Goal: Information Seeking & Learning: Learn about a topic

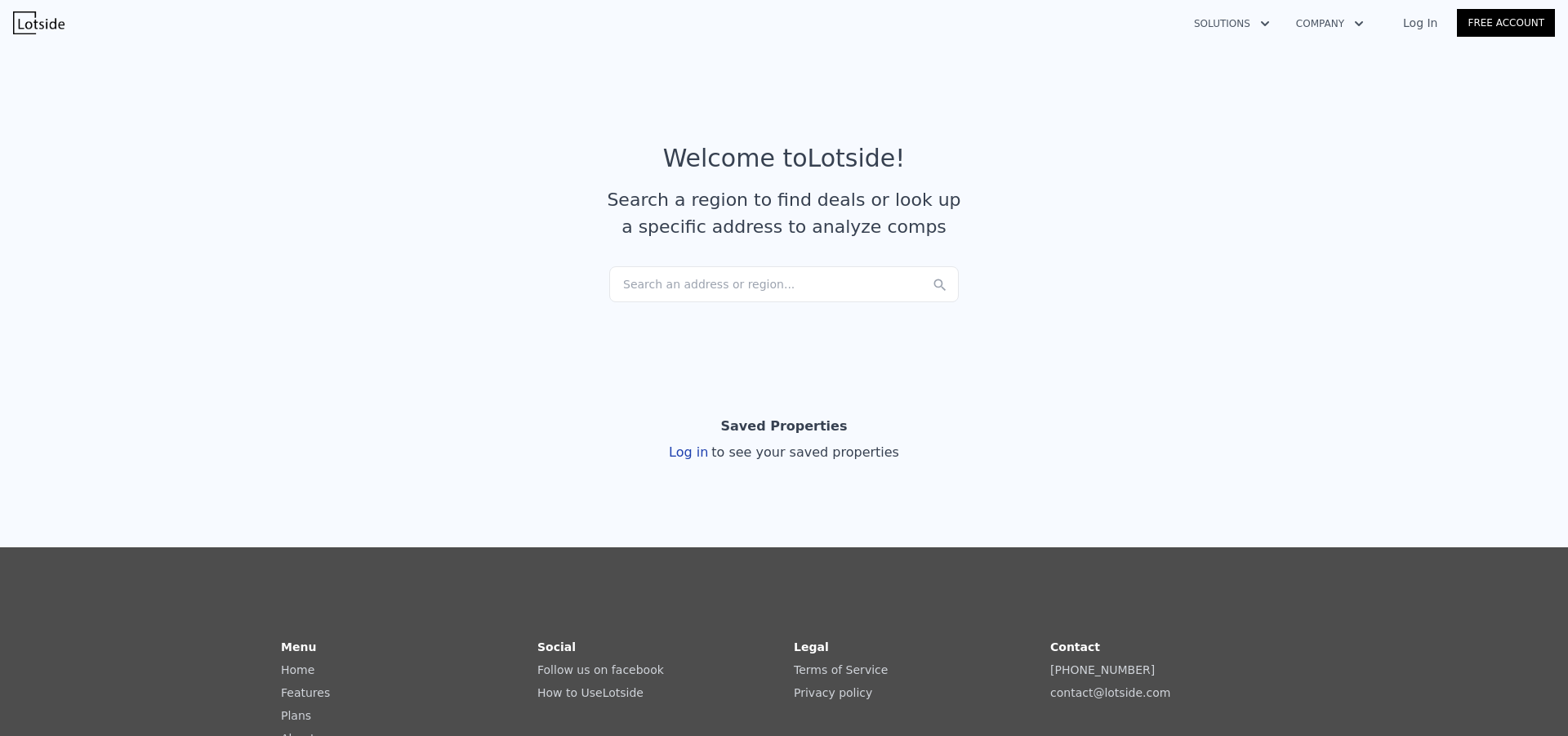
click at [679, 295] on div "Search an address or region..." at bounding box center [783, 284] width 349 height 36
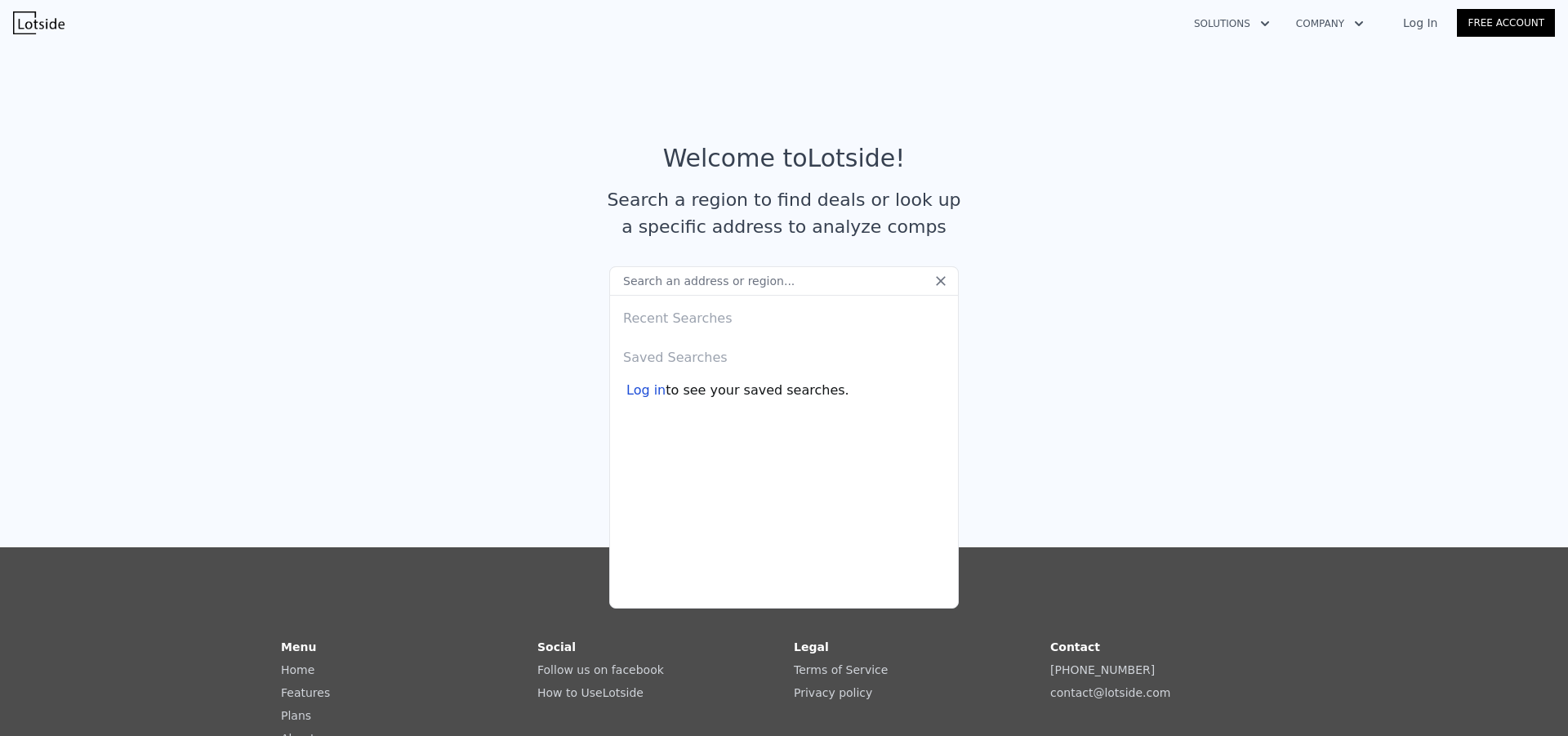
paste input "[STREET_ADDRESS][PERSON_NAME][US_STATE]"
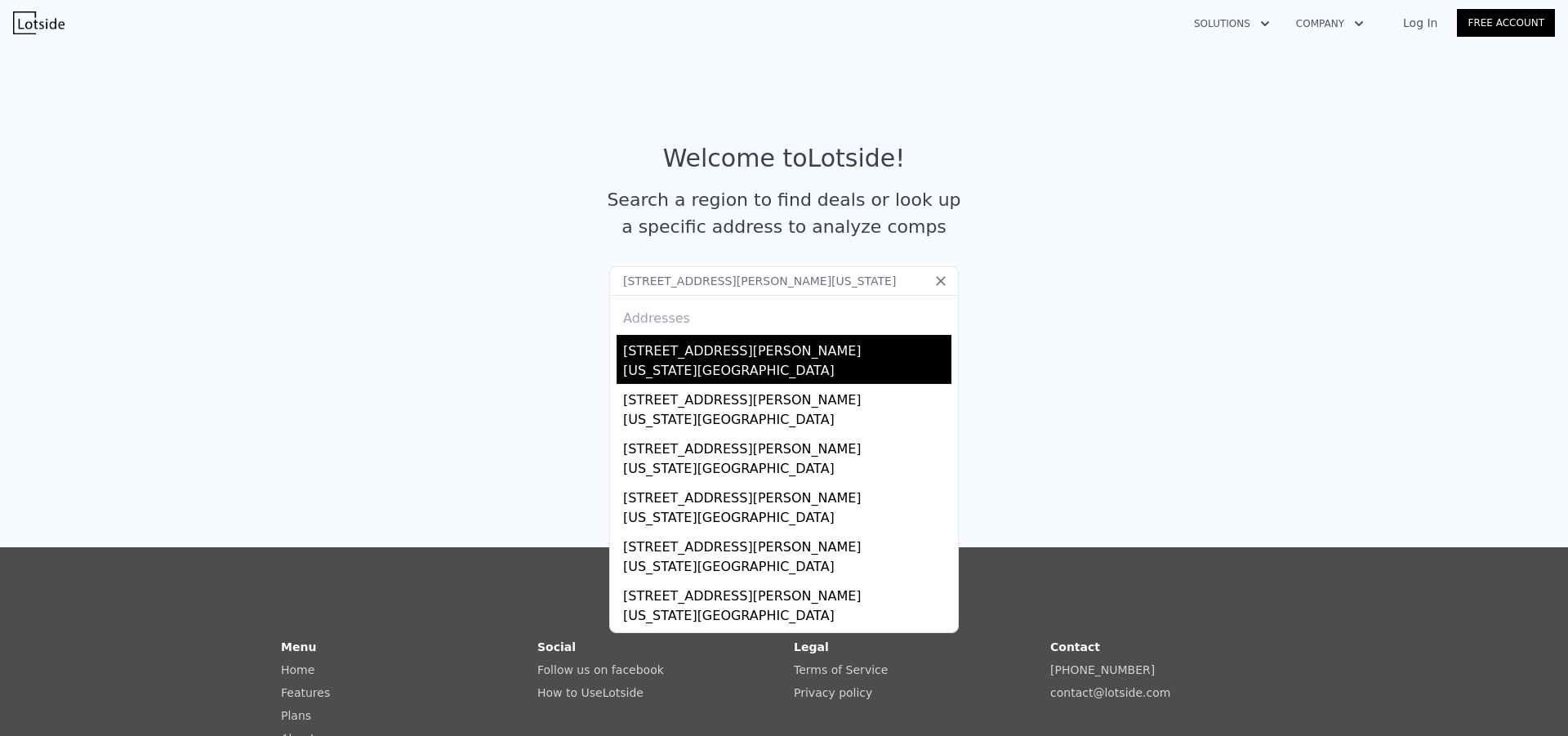
type input "[STREET_ADDRESS][PERSON_NAME][US_STATE]"
click at [777, 370] on div "[US_STATE][GEOGRAPHIC_DATA]" at bounding box center [786, 373] width 328 height 23
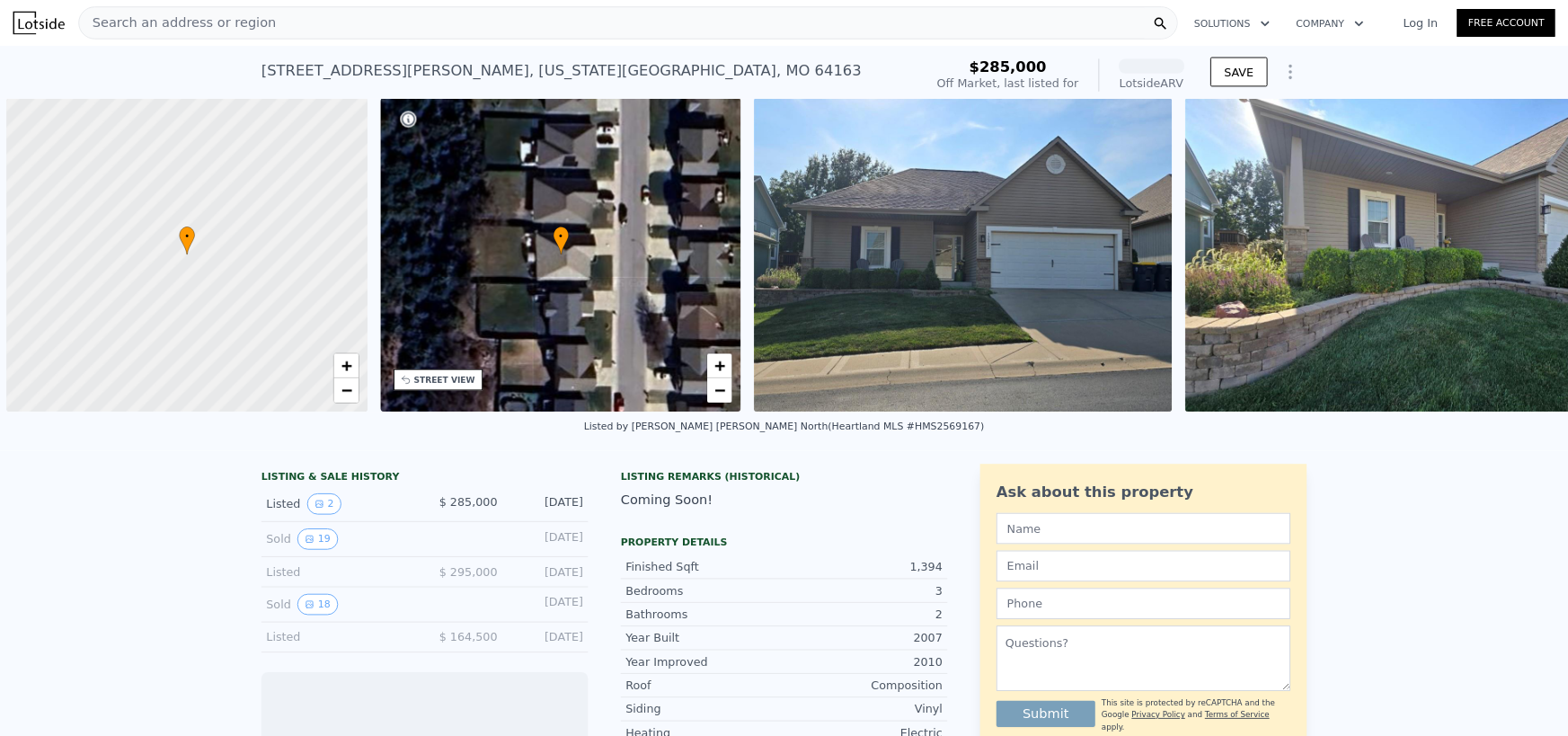
scroll to position [0, 7]
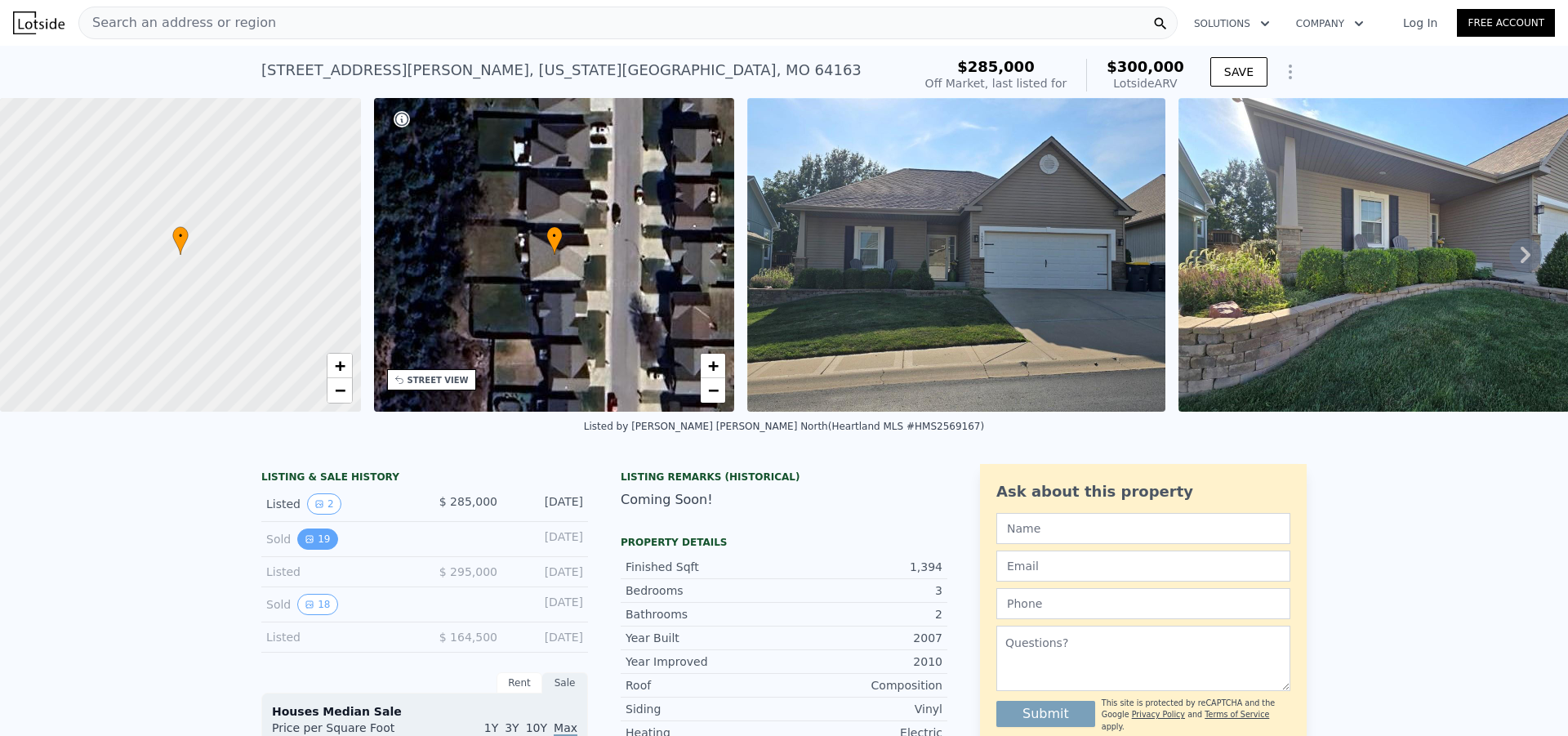
click at [315, 549] on button "19" at bounding box center [317, 540] width 40 height 21
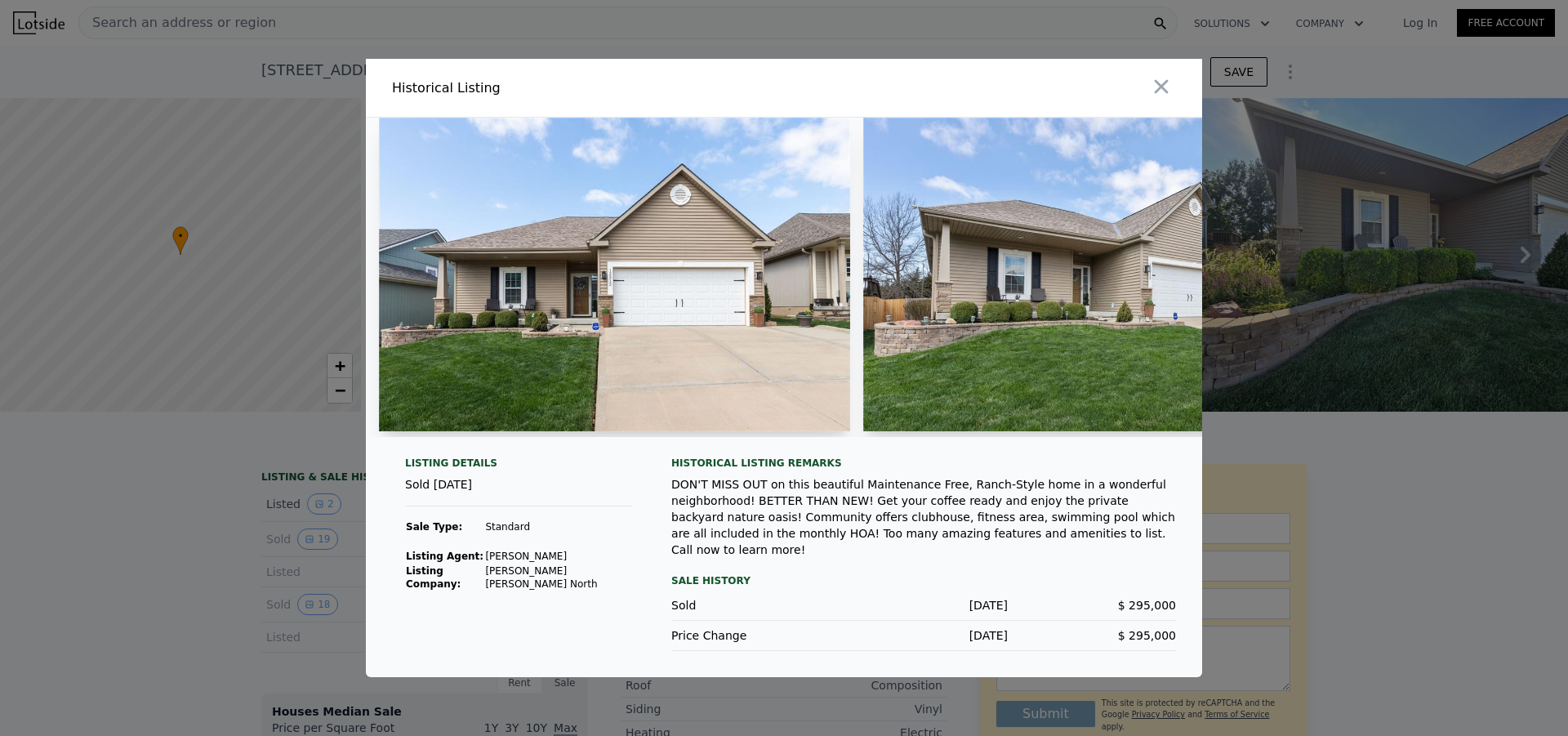
click at [705, 325] on img at bounding box center [615, 274] width 471 height 314
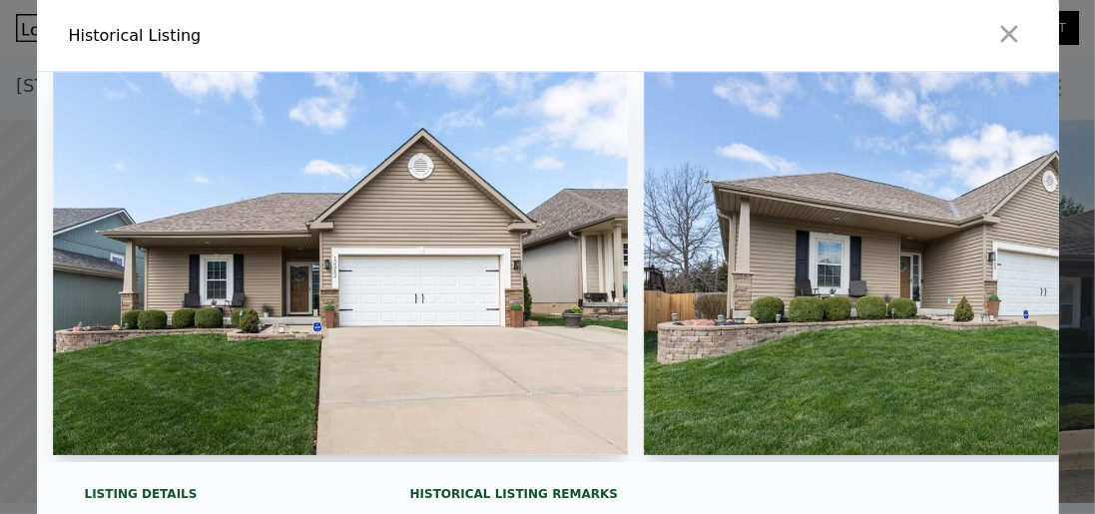
drag, startPoint x: 1612, startPoint y: 0, endPoint x: 272, endPoint y: 419, distance: 1404.0
click at [272, 419] on img at bounding box center [341, 263] width 576 height 383
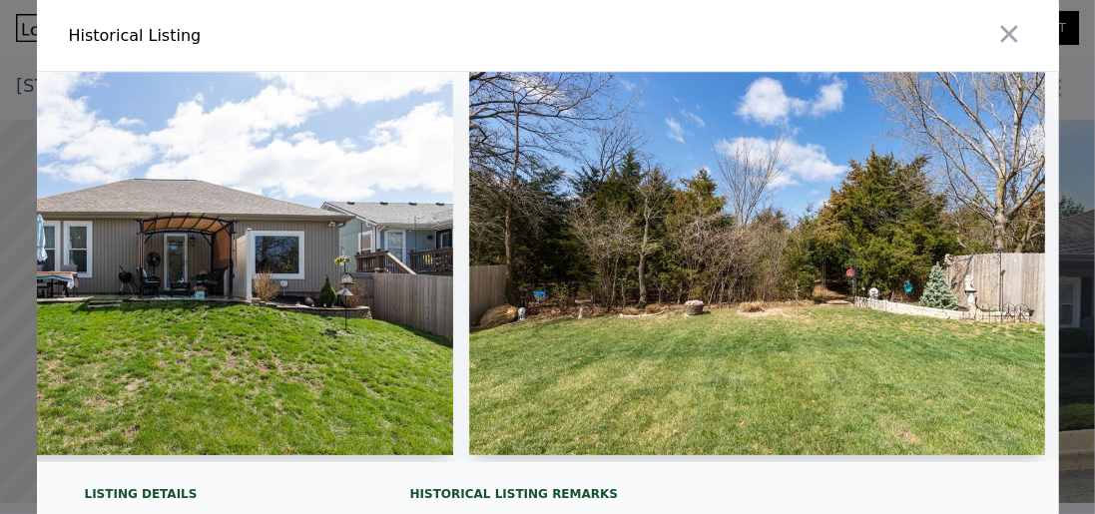
scroll to position [0, 9099]
